Goal: Transaction & Acquisition: Purchase product/service

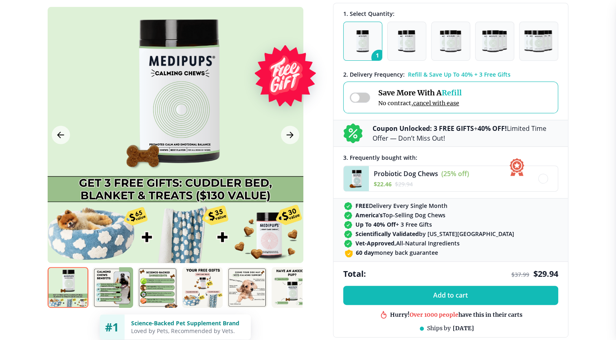
scroll to position [244, 0]
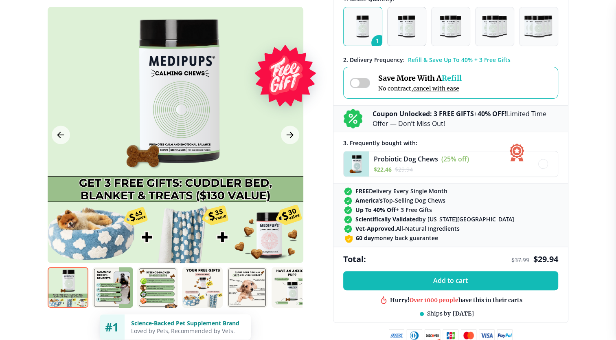
click at [412, 26] on img "button" at bounding box center [406, 26] width 17 height 22
click at [360, 31] on img "button" at bounding box center [362, 26] width 13 height 22
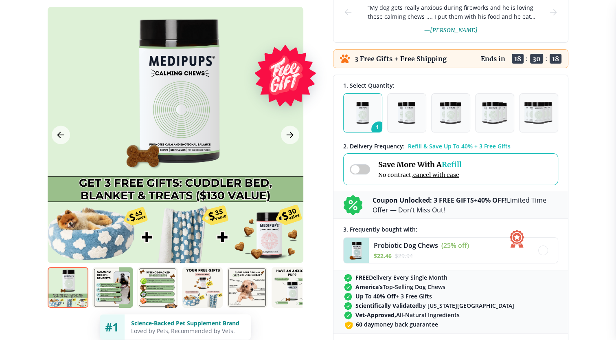
scroll to position [163, 0]
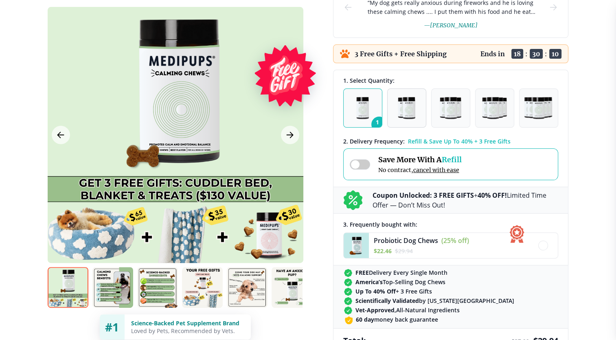
click at [406, 106] on img "button" at bounding box center [406, 108] width 17 height 22
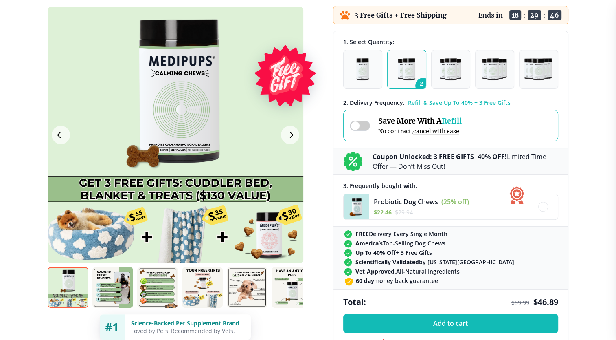
scroll to position [204, 0]
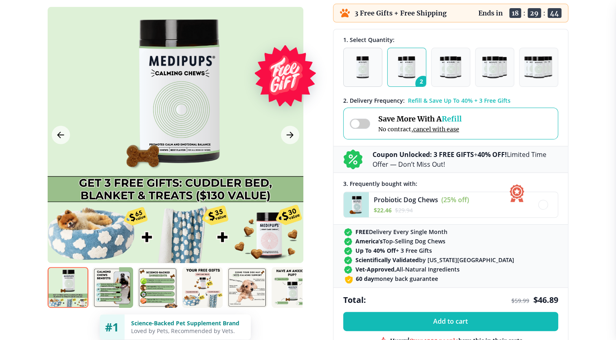
click at [364, 68] on img "button" at bounding box center [362, 67] width 13 height 22
click at [410, 69] on img "button" at bounding box center [406, 67] width 17 height 22
click at [449, 68] on img "button" at bounding box center [450, 67] width 21 height 22
click at [408, 68] on img "button" at bounding box center [406, 67] width 17 height 22
click at [452, 61] on img "button" at bounding box center [450, 67] width 21 height 22
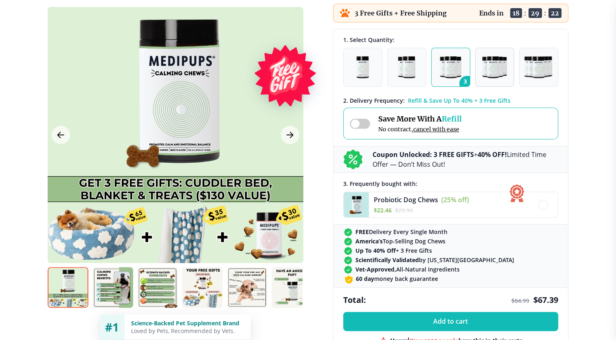
click at [499, 69] on img "button" at bounding box center [494, 67] width 25 height 22
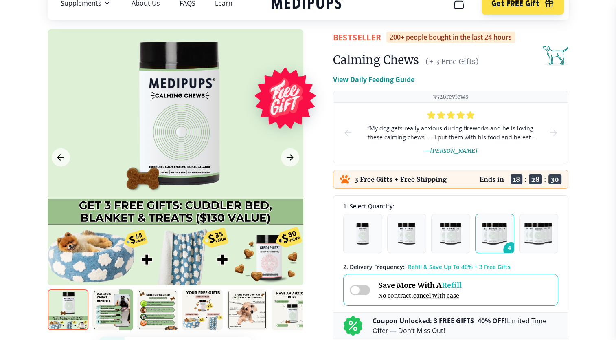
scroll to position [0, 0]
